Goal: Information Seeking & Learning: Learn about a topic

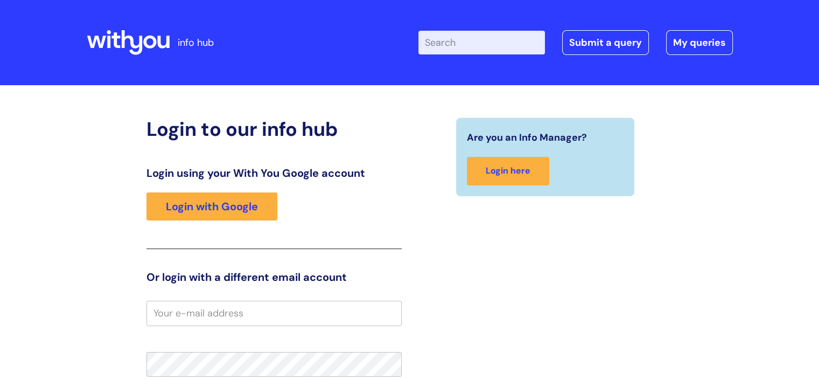
click at [468, 40] on input "Enter your search term here..." at bounding box center [481, 43] width 127 height 24
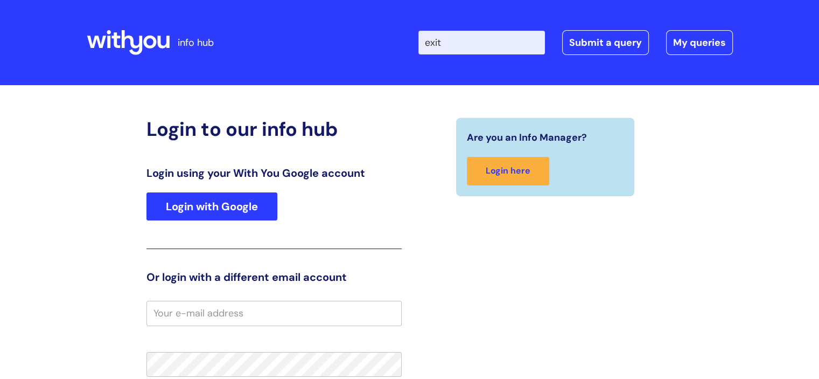
type input "exit"
click at [248, 211] on link "Login with Google" at bounding box center [211, 206] width 131 height 28
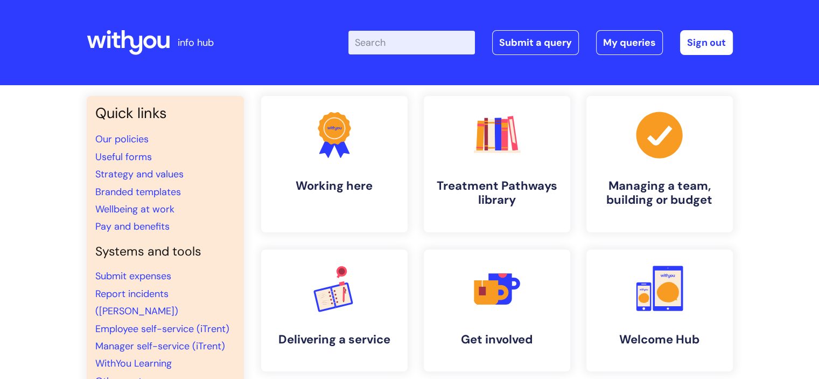
click at [398, 40] on input "Enter your search term here..." at bounding box center [411, 43] width 127 height 24
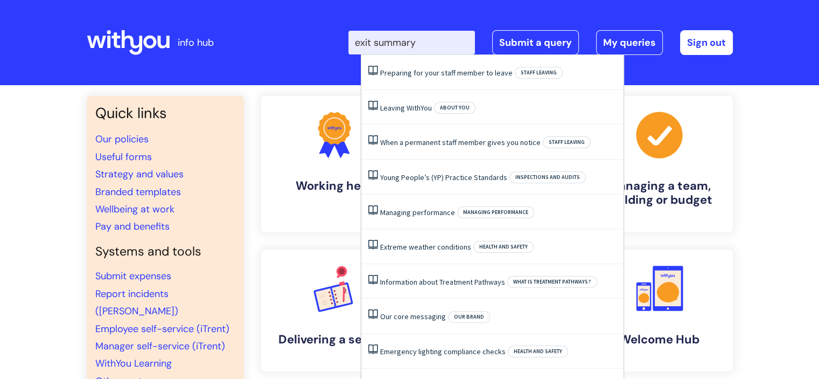
type input "exit summary"
click button "Search" at bounding box center [0, 0] width 0 height 0
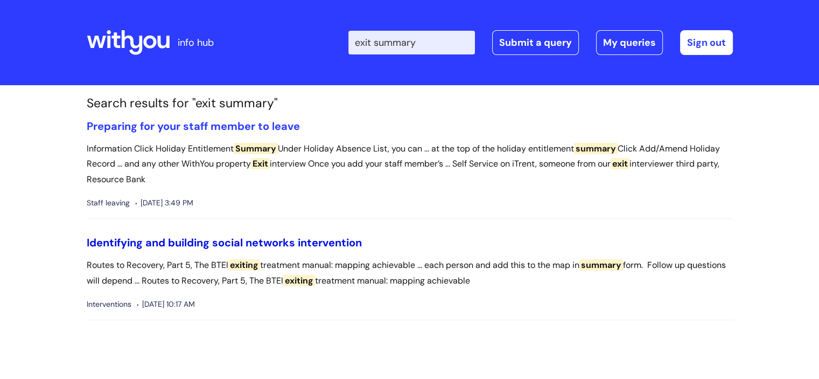
click at [248, 240] on link "Identifying and building social networks intervention" at bounding box center [224, 242] width 275 height 14
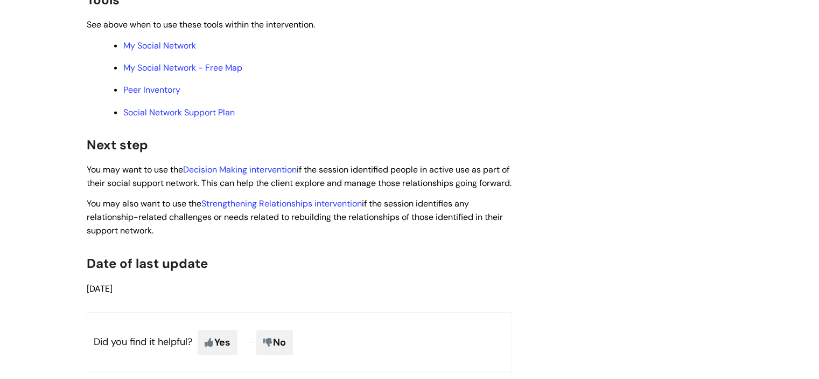
scroll to position [3391, 0]
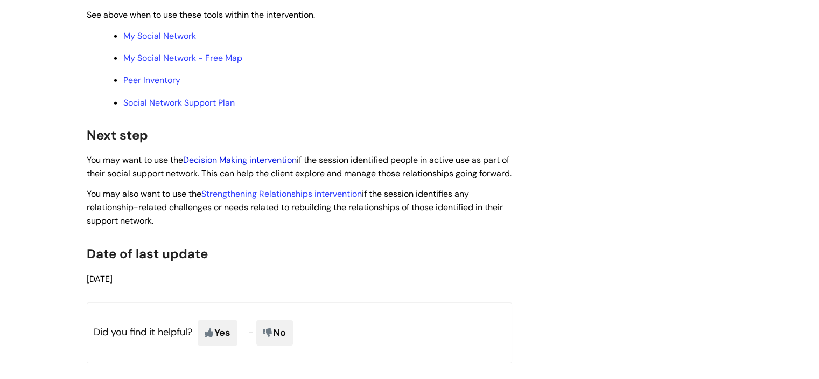
click at [269, 165] on link "Decision Making intervention" at bounding box center [240, 159] width 114 height 11
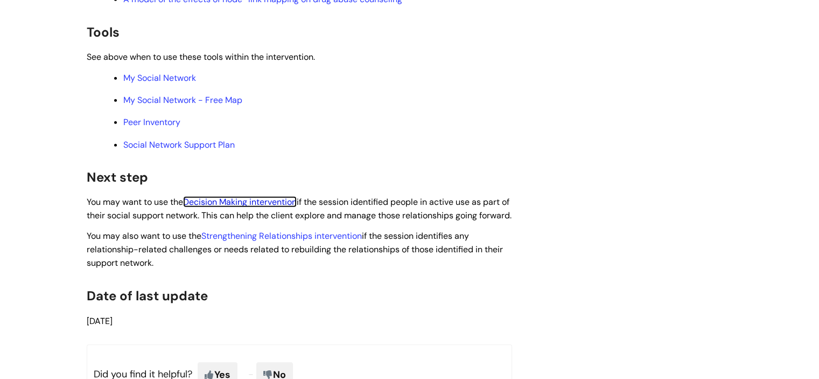
scroll to position [3369, 0]
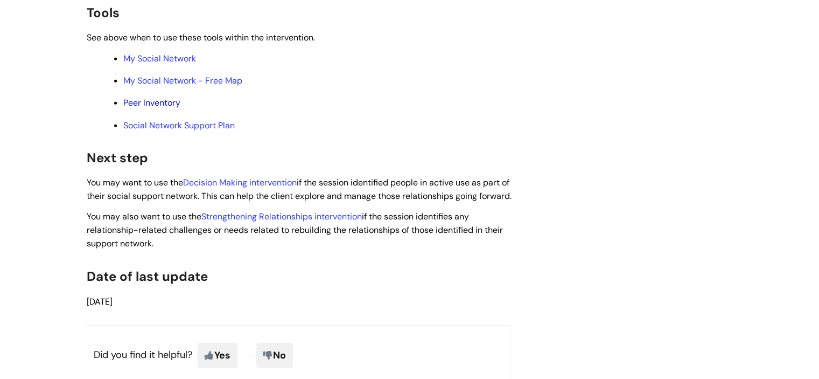
click at [153, 108] on link "Peer Inventory" at bounding box center [151, 102] width 57 height 11
click at [201, 131] on link "Social Network Support Plan" at bounding box center [178, 125] width 111 height 11
click at [185, 86] on link "My Social Network - Free Map" at bounding box center [182, 80] width 119 height 11
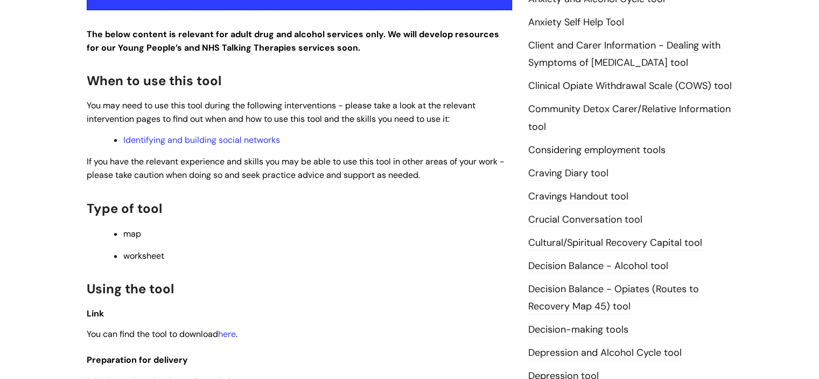
scroll to position [303, 0]
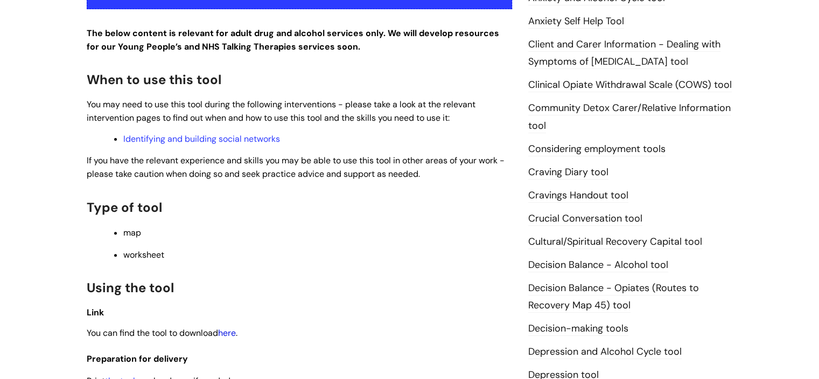
click at [233, 334] on link "here" at bounding box center [227, 332] width 18 height 11
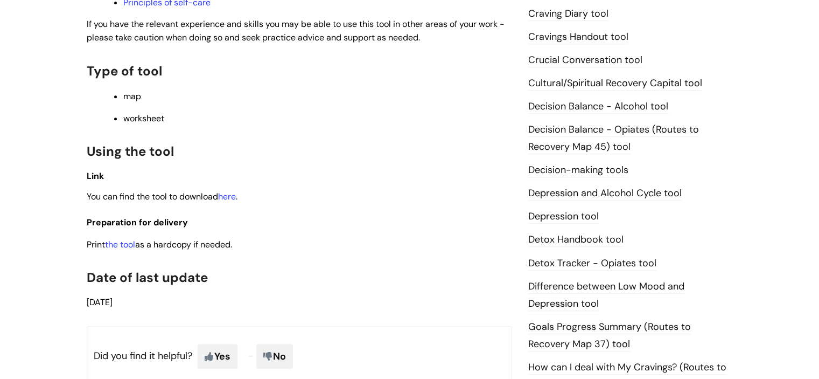
scroll to position [463, 0]
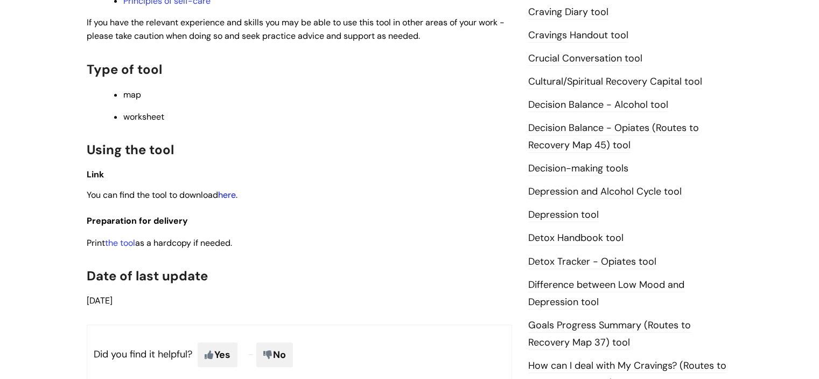
click at [233, 198] on link "here" at bounding box center [227, 194] width 18 height 11
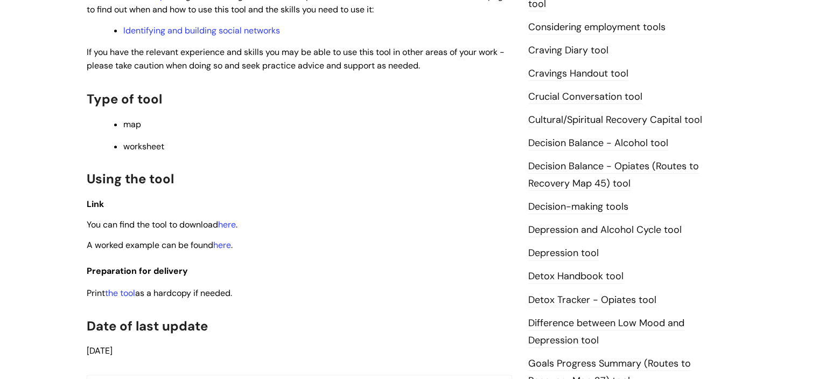
scroll to position [426, 0]
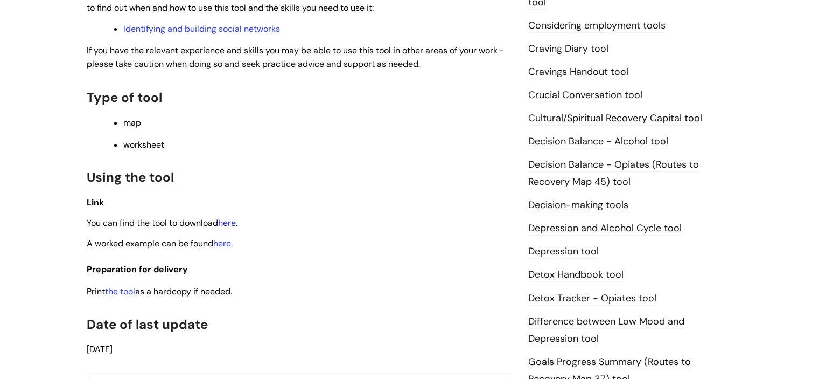
click at [229, 223] on link "here" at bounding box center [227, 222] width 18 height 11
click at [349, 164] on div "This is for internal use only unless stated in partnership agreements. Use this…" at bounding box center [299, 67] width 425 height 578
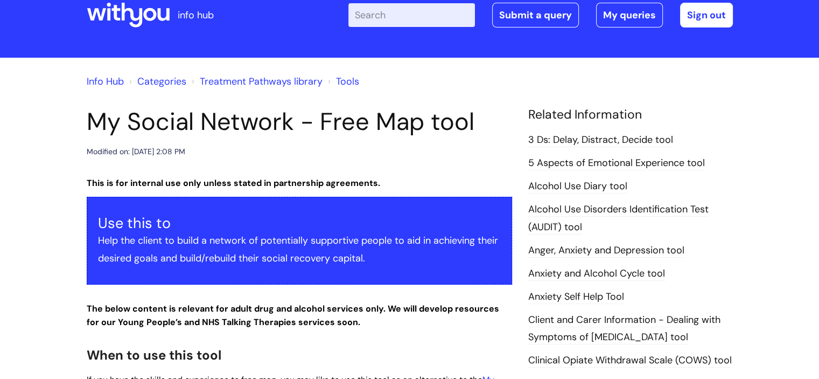
scroll to position [0, 0]
